Goal: Check status: Check status

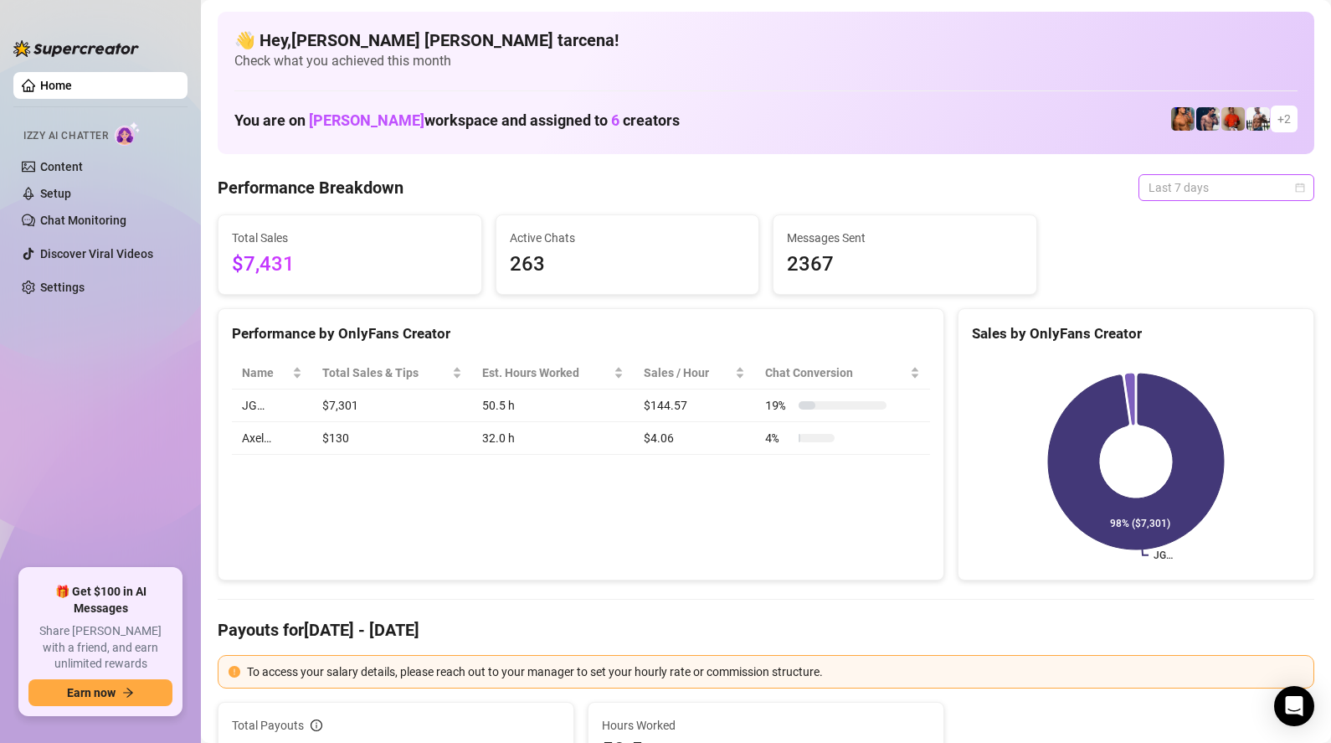
click at [1193, 183] on span "Last 7 days" at bounding box center [1227, 187] width 156 height 25
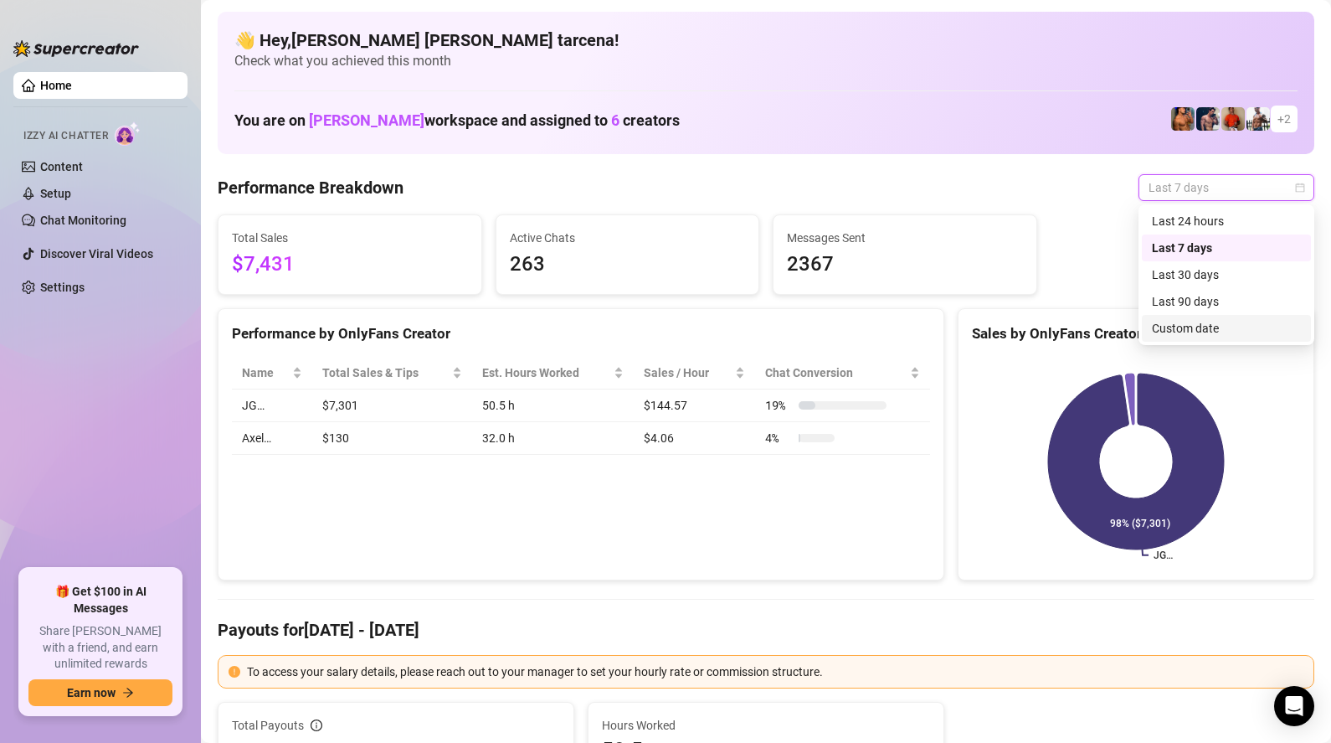
click at [1226, 322] on div "Custom date" at bounding box center [1226, 328] width 149 height 18
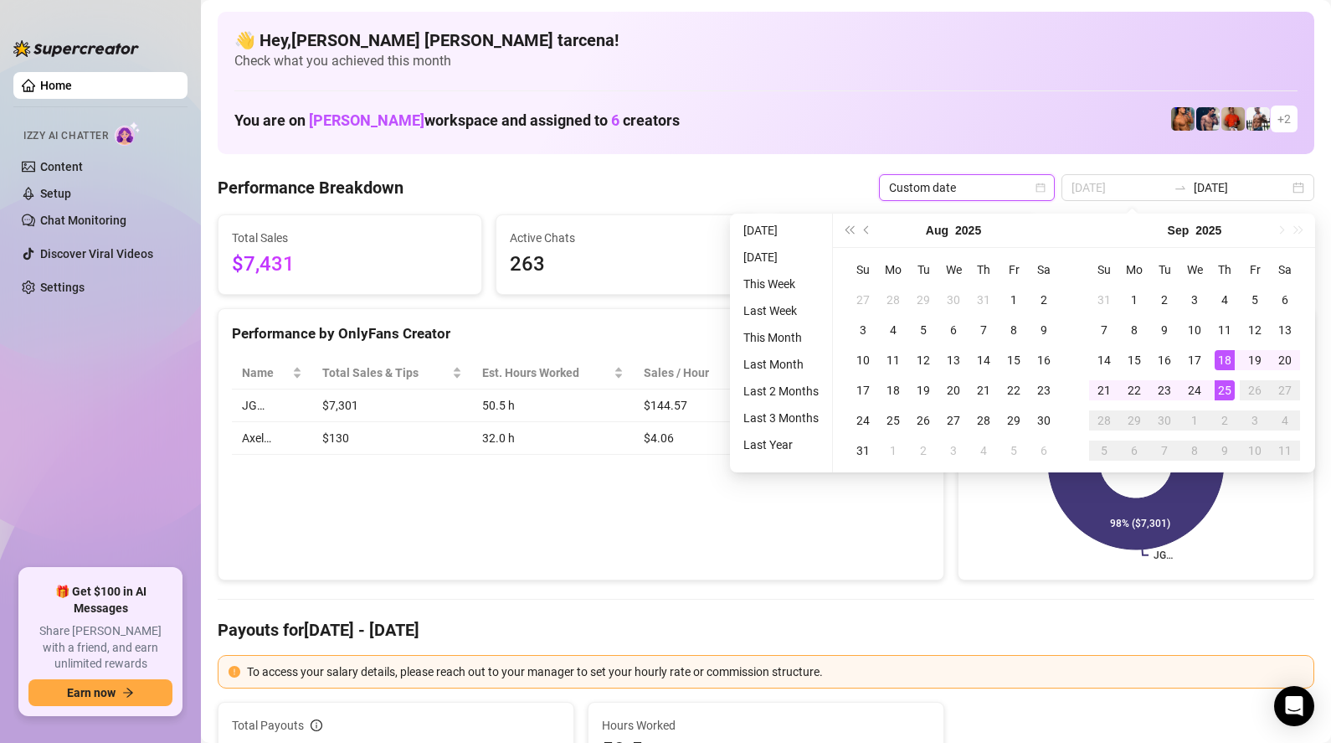
type input "[DATE]"
click at [1231, 390] on div "25" at bounding box center [1225, 390] width 20 height 20
type input "[DATE]"
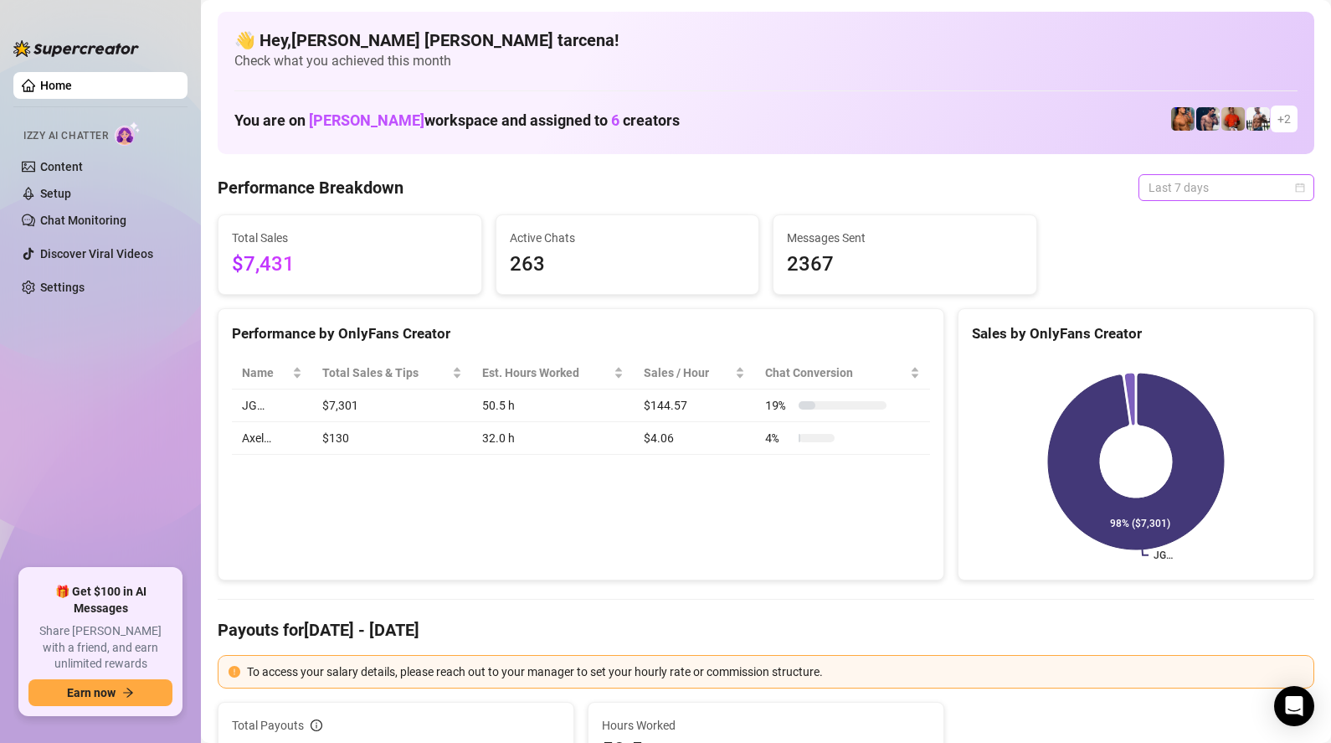
click at [1250, 198] on span "Last 7 days" at bounding box center [1227, 187] width 156 height 25
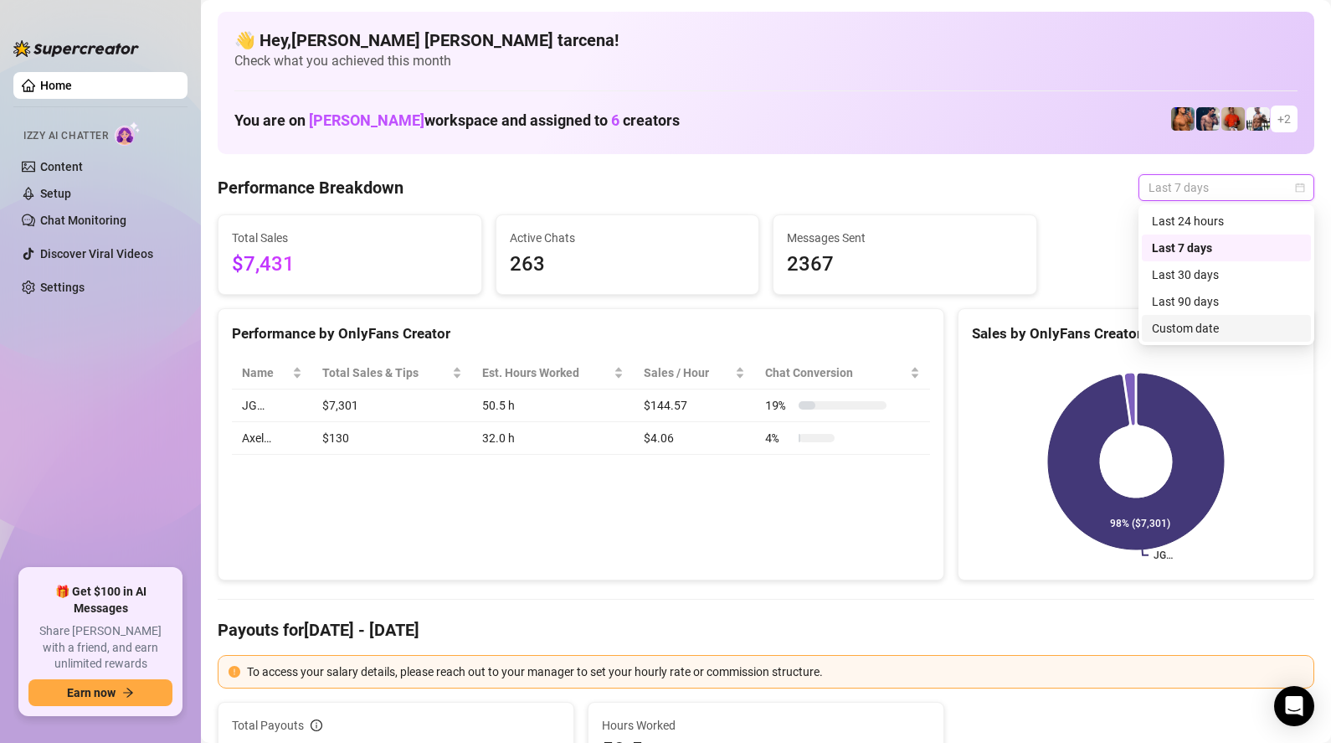
click at [1203, 327] on div "Custom date" at bounding box center [1226, 328] width 149 height 18
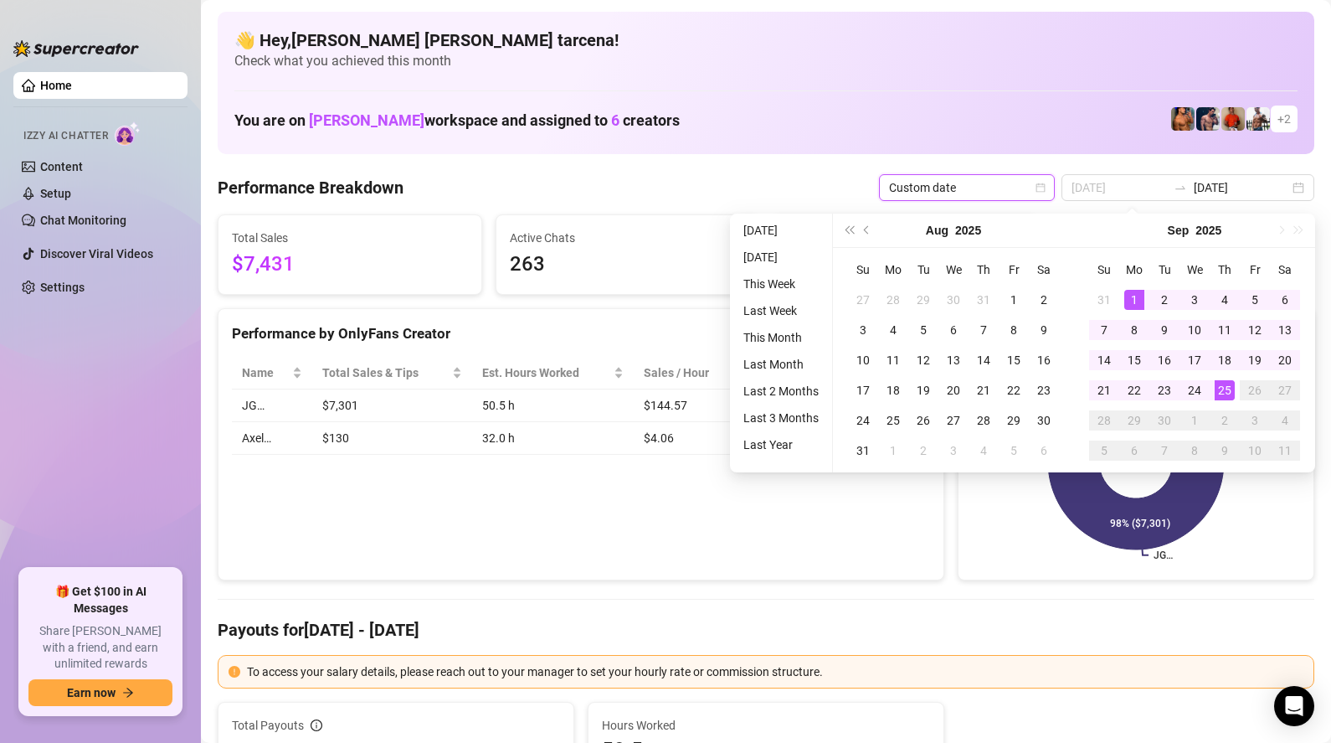
type input "[DATE]"
click at [1130, 292] on div "1" at bounding box center [1135, 300] width 20 height 20
type input "[DATE]"
click at [1229, 391] on div "25" at bounding box center [1225, 390] width 20 height 20
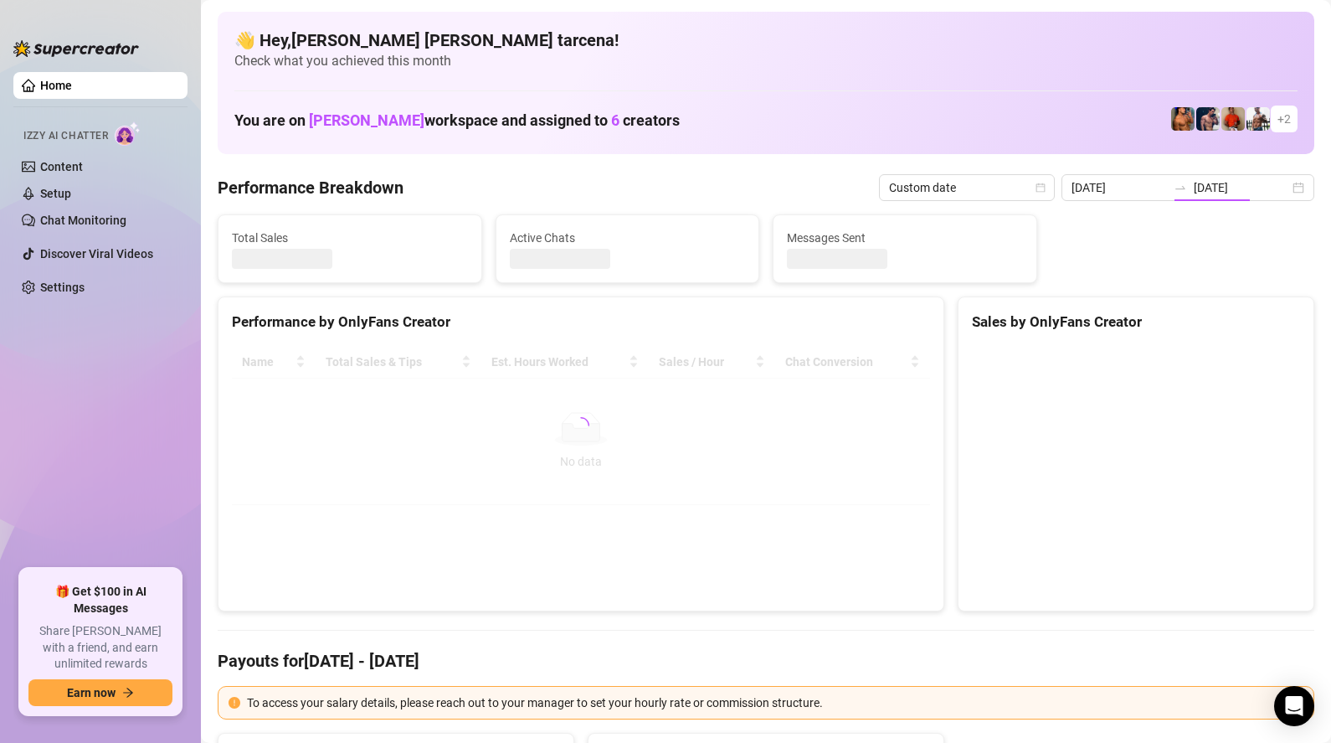
type input "[DATE]"
